Goal: Task Accomplishment & Management: Use online tool/utility

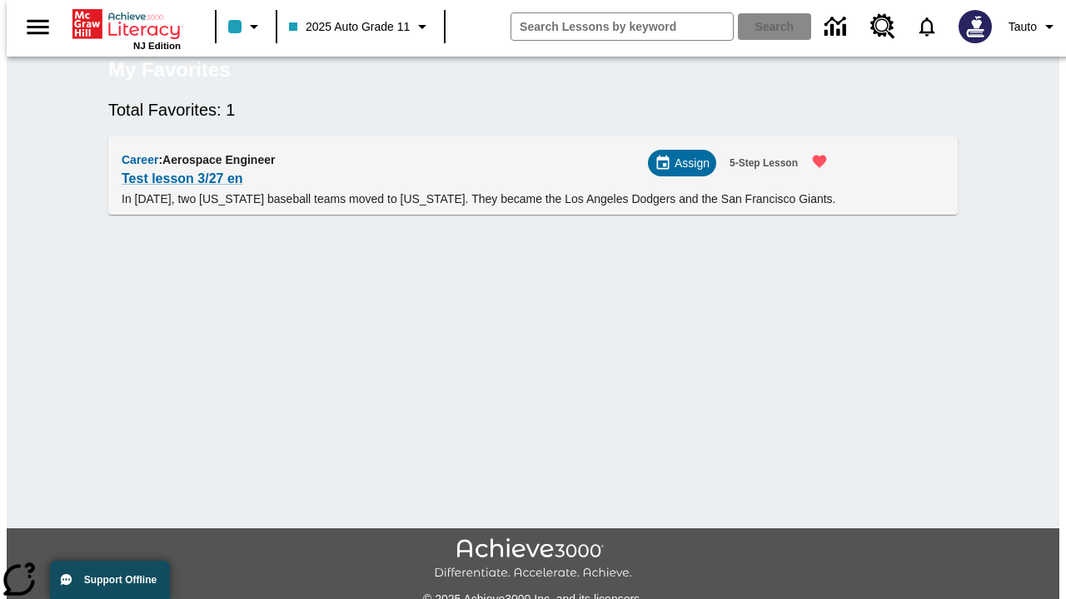
click at [688, 172] on span "Assign" at bounding box center [691, 163] width 35 height 17
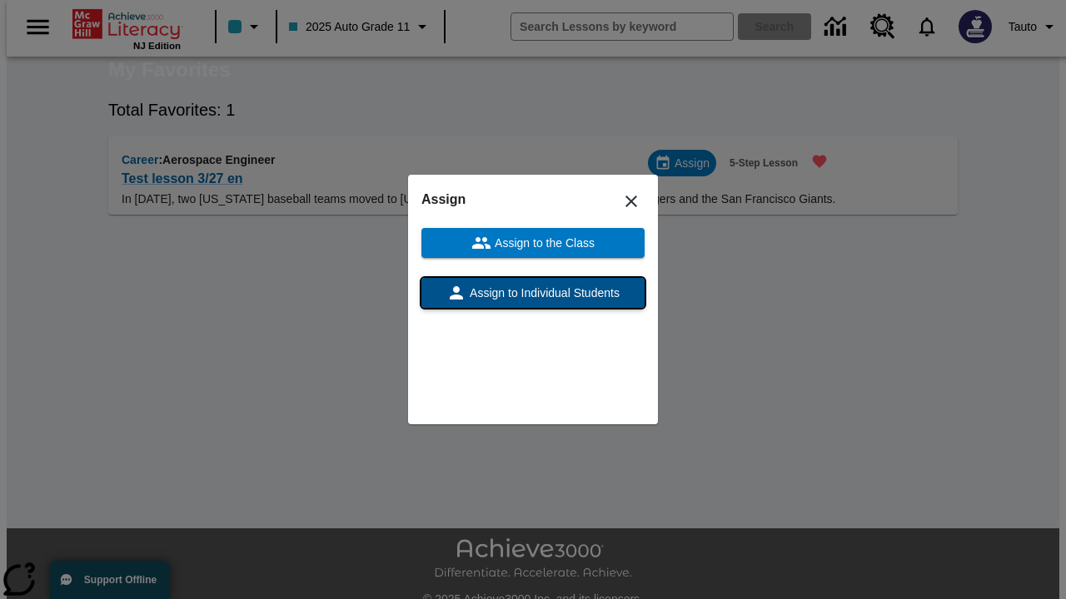
click at [533, 293] on span "Assign to Individual Students" at bounding box center [542, 293] width 153 height 17
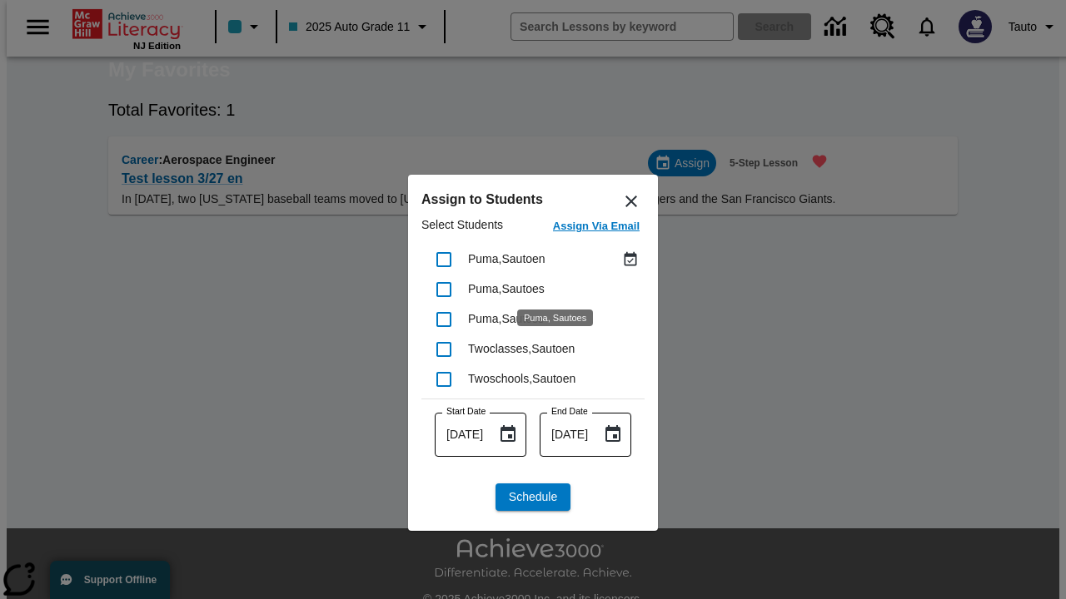
click at [444, 259] on input "checkbox" at bounding box center [443, 259] width 35 height 35
checkbox input "true"
click at [533, 497] on span "Schedule" at bounding box center [533, 497] width 48 height 17
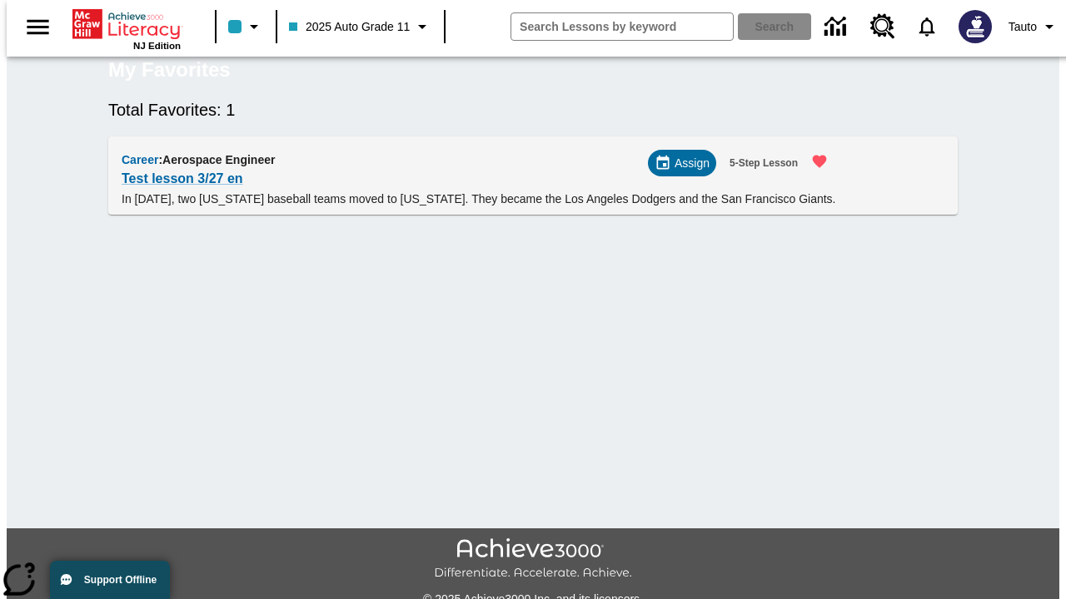
click at [687, 172] on span "Assign" at bounding box center [691, 163] width 35 height 17
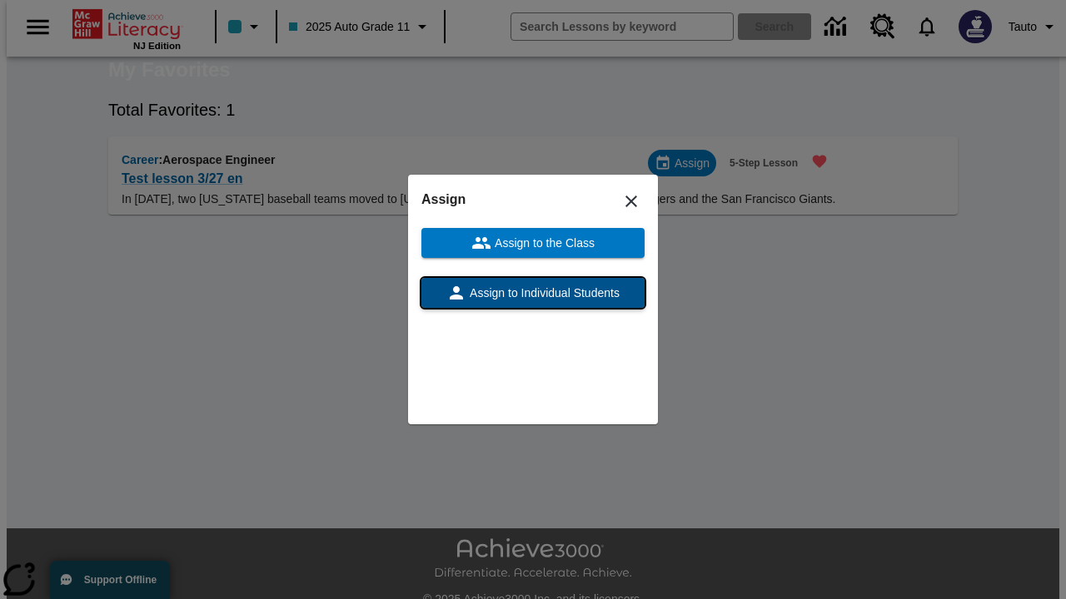
click at [533, 293] on span "Assign to Individual Students" at bounding box center [542, 293] width 153 height 17
